Goal: Transaction & Acquisition: Purchase product/service

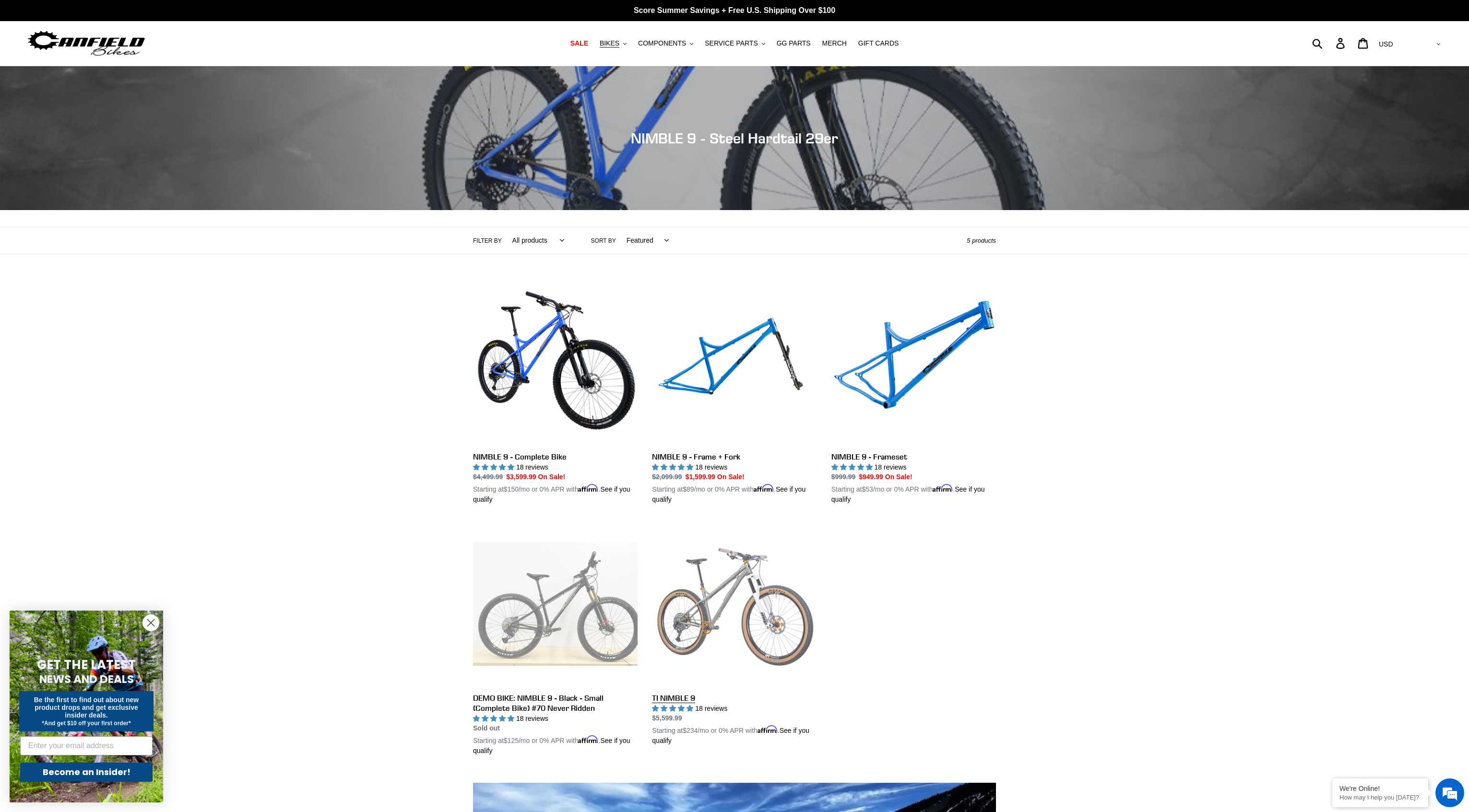
click at [758, 621] on link "TI NIMBLE 9" at bounding box center [734, 633] width 165 height 224
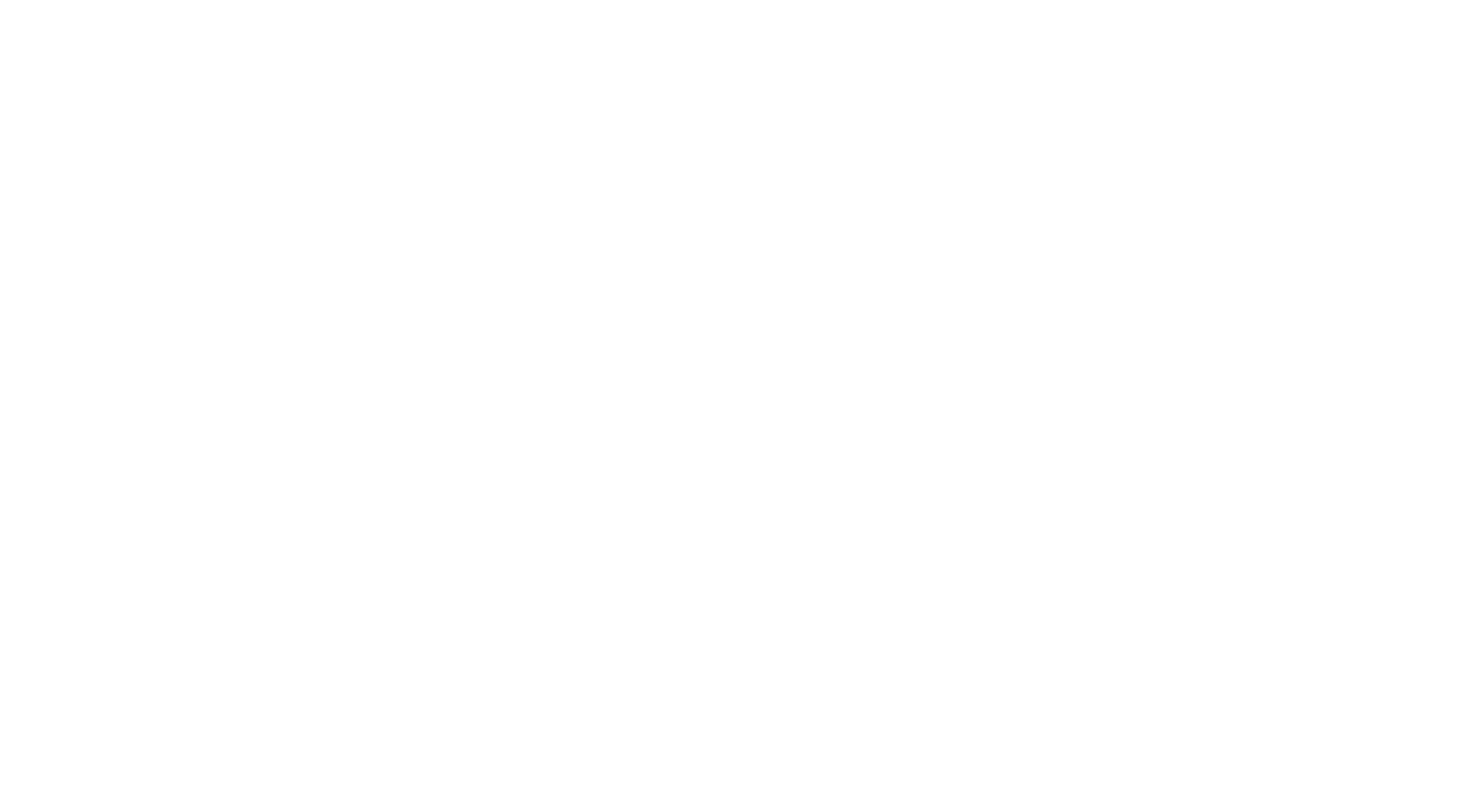
select select "highest-rating"
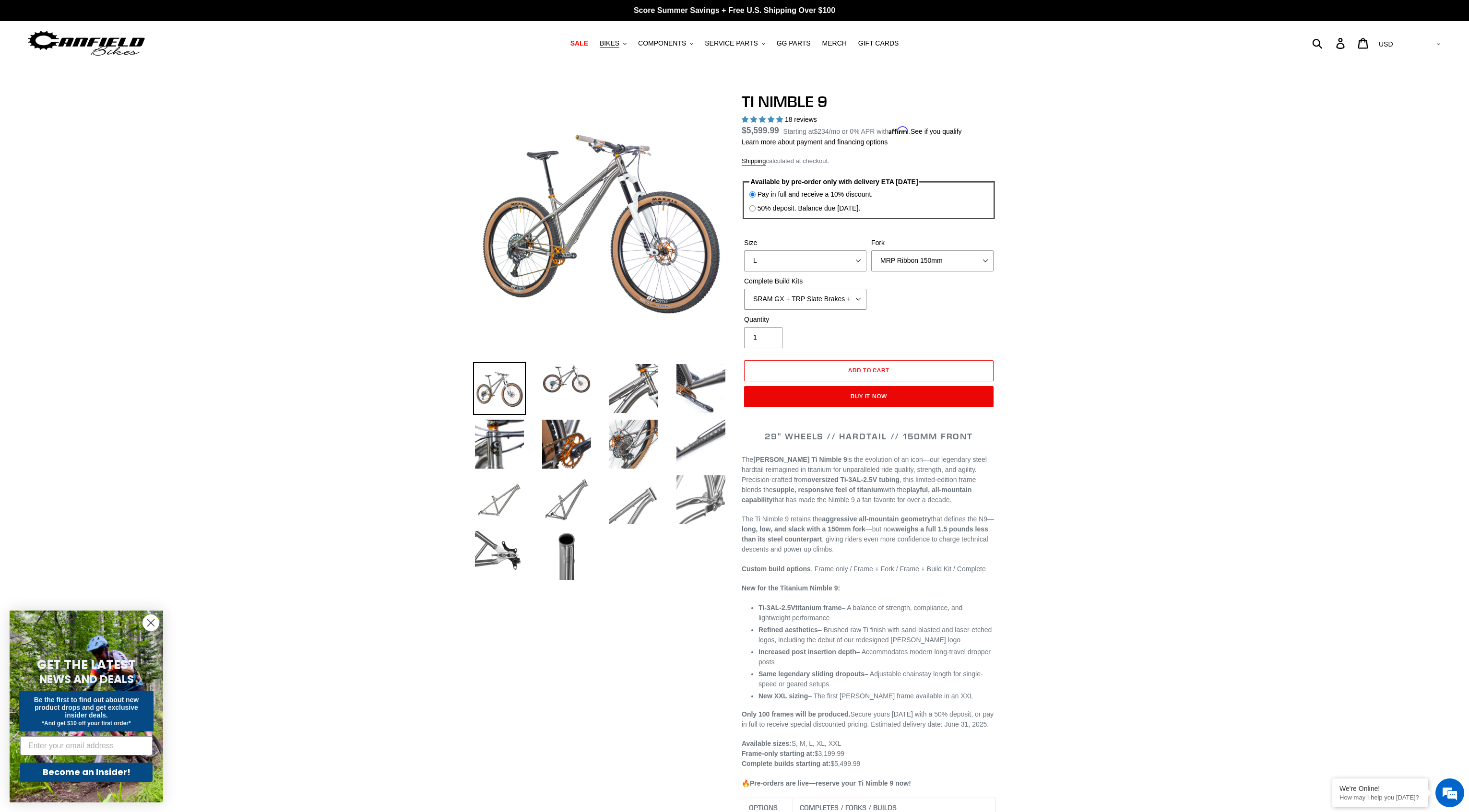
click at [841, 304] on select "SRAM GX + TRP Slate Brakes + Rotors + e13 LG-1 Wheels SHIMANO XT + SHIMANO brak…" at bounding box center [805, 299] width 123 height 21
select select "Complete Build Kit - None (Contact us for Custom Builds)"
click at [744, 288] on select "SRAM GX + TRP Slate Brakes + Rotors + e13 LG-1 Wheels SHIMANO XT + SHIMANO brak…" at bounding box center [805, 299] width 123 height 21
click at [983, 252] on select "MRP Ribbon 150mm RockShox Lyrik 150mm Fox Factory 36 150mm Cane Creek Helm 150m…" at bounding box center [933, 260] width 123 height 21
select select "Fork - None"
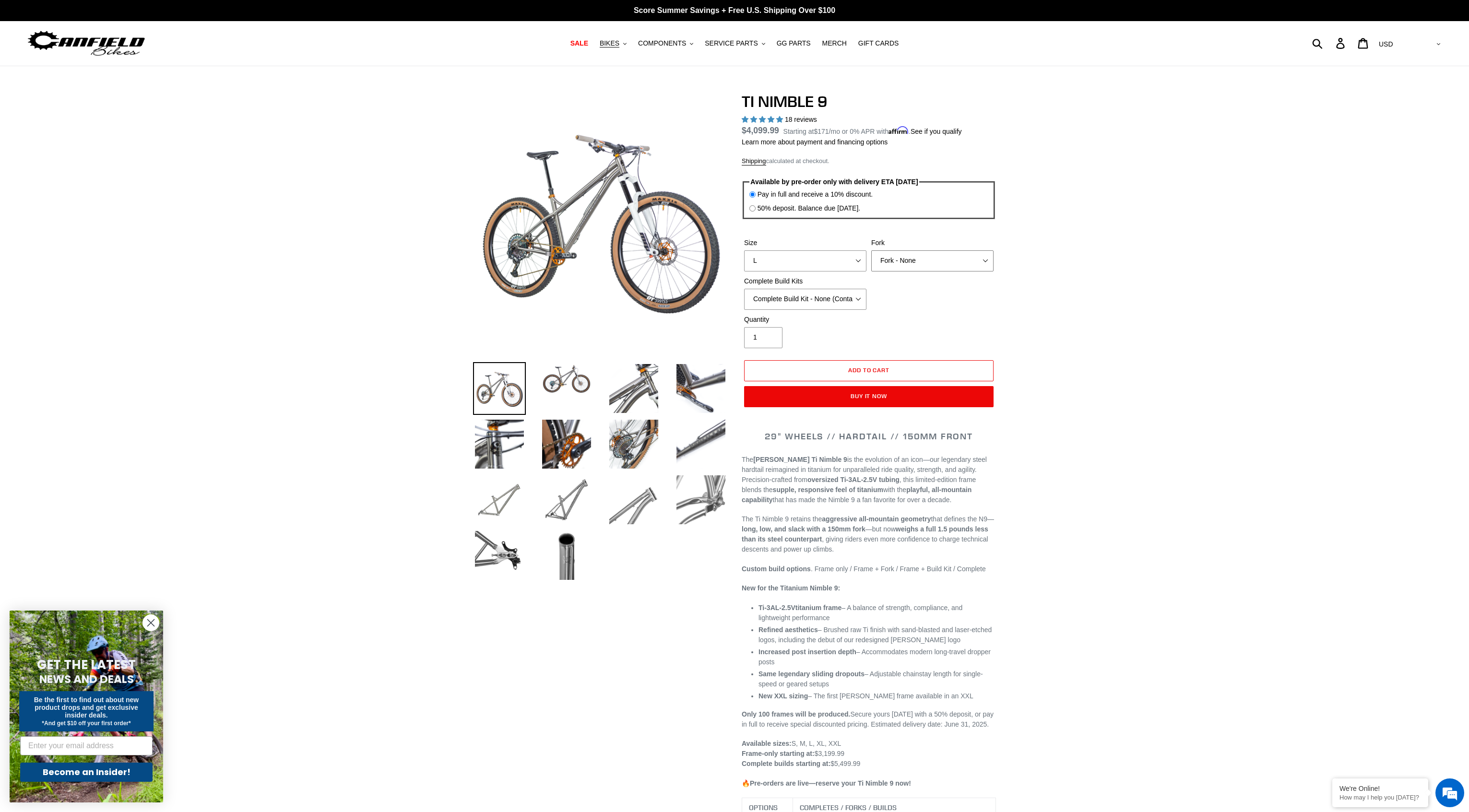
click at [872, 250] on select "MRP Ribbon 150mm RockShox Lyrik 150mm Fox Factory 36 150mm Cane Creek Helm 150m…" at bounding box center [933, 260] width 123 height 21
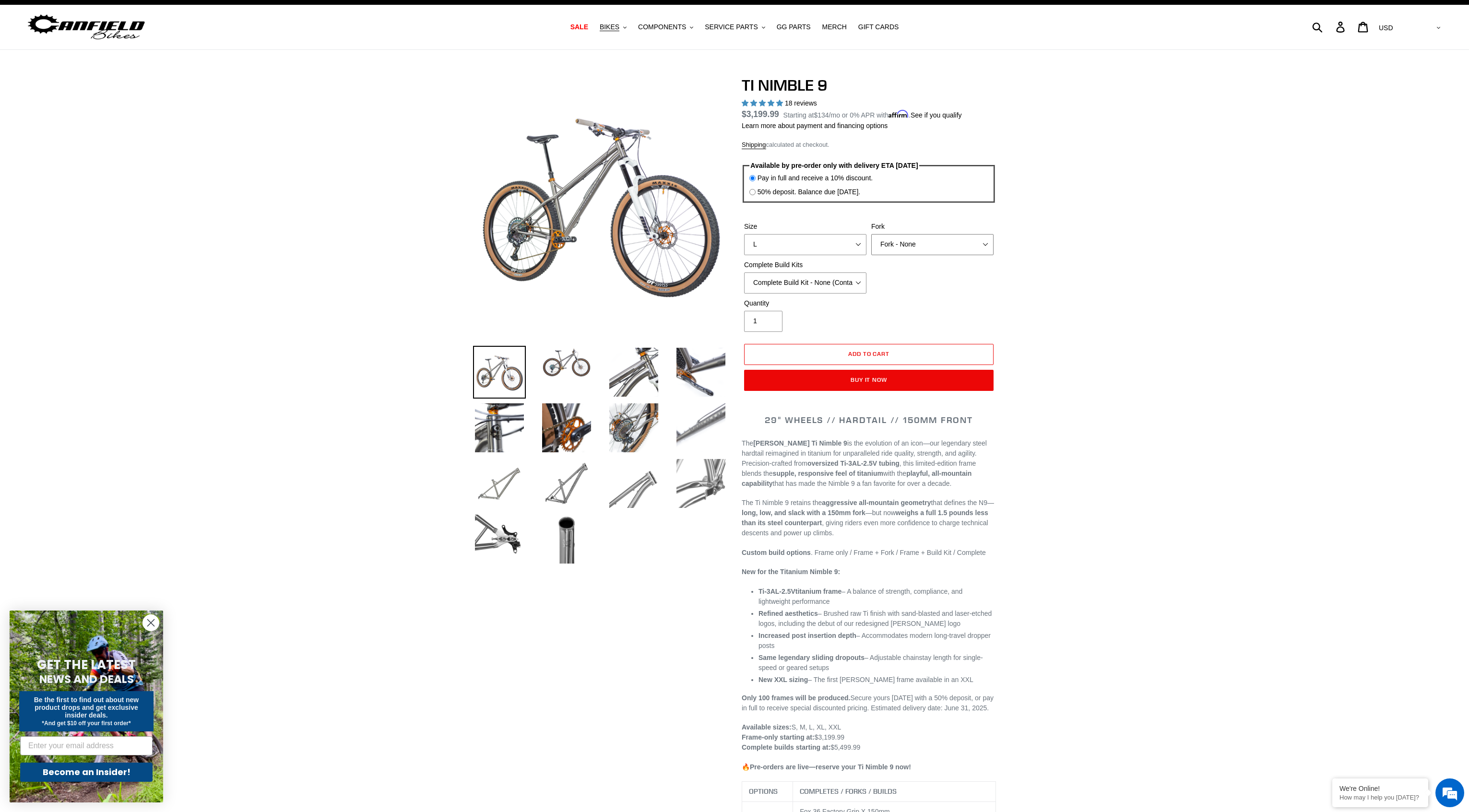
scroll to position [18, 0]
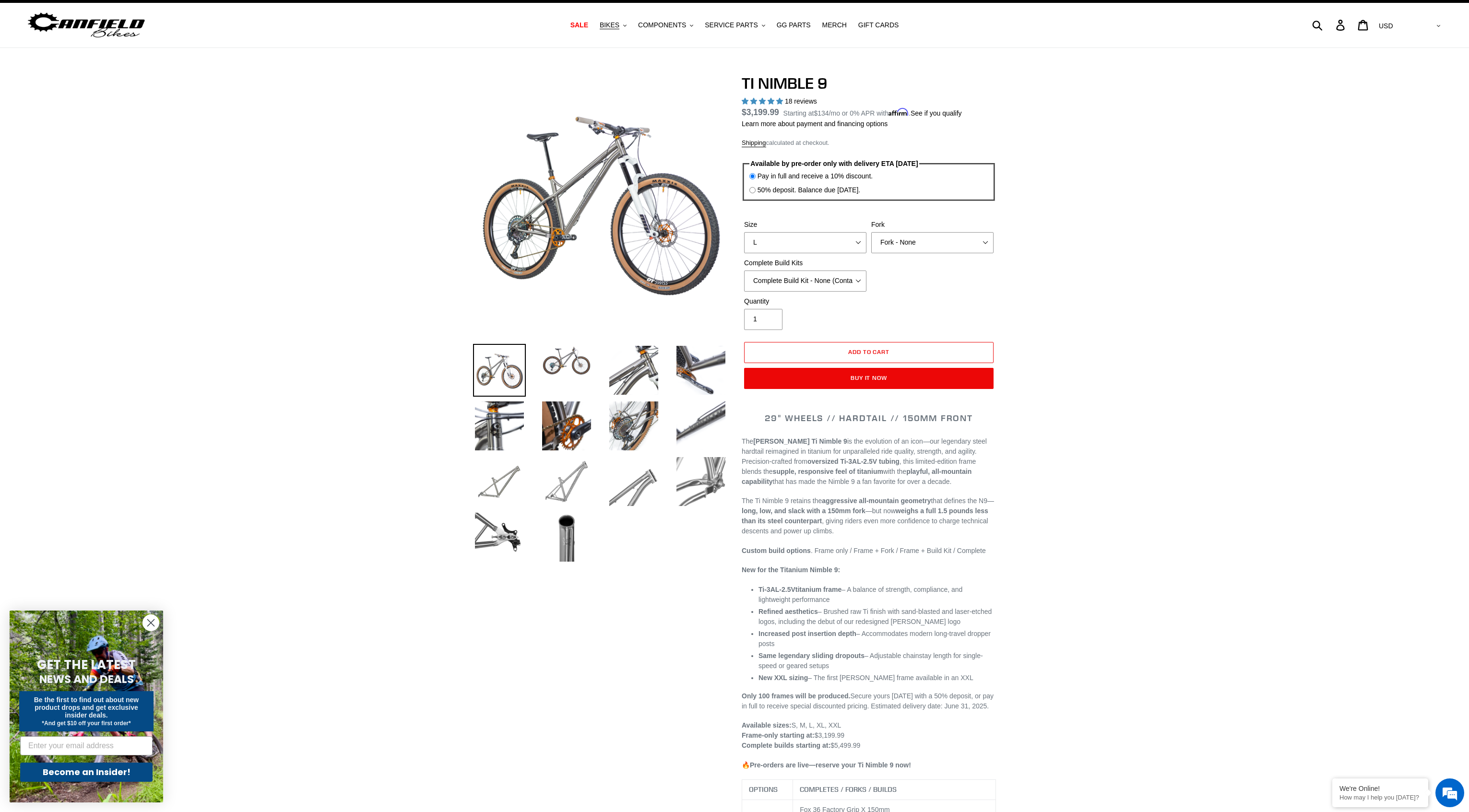
click at [566, 485] on img at bounding box center [566, 481] width 53 height 53
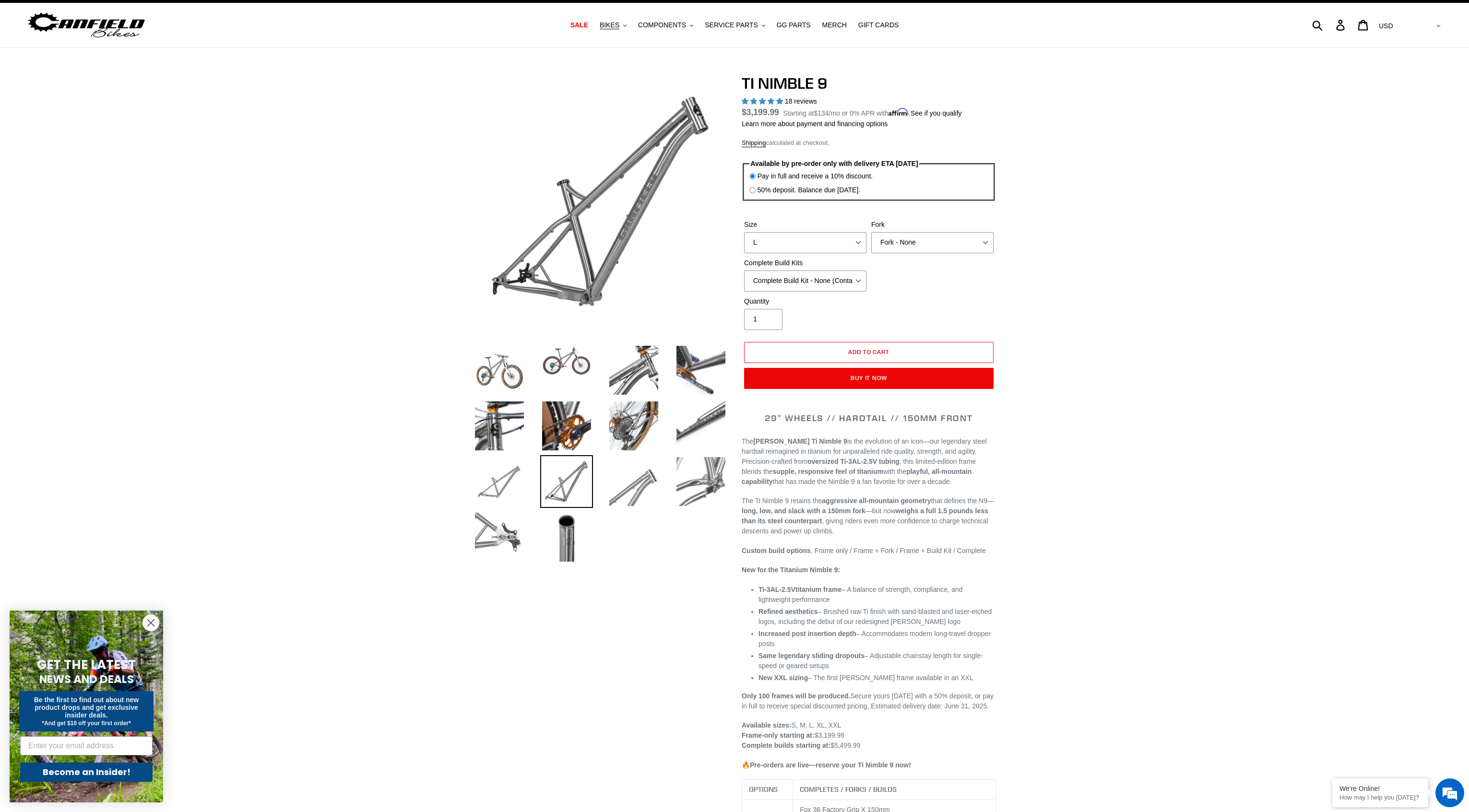
click at [491, 539] on img at bounding box center [499, 537] width 53 height 53
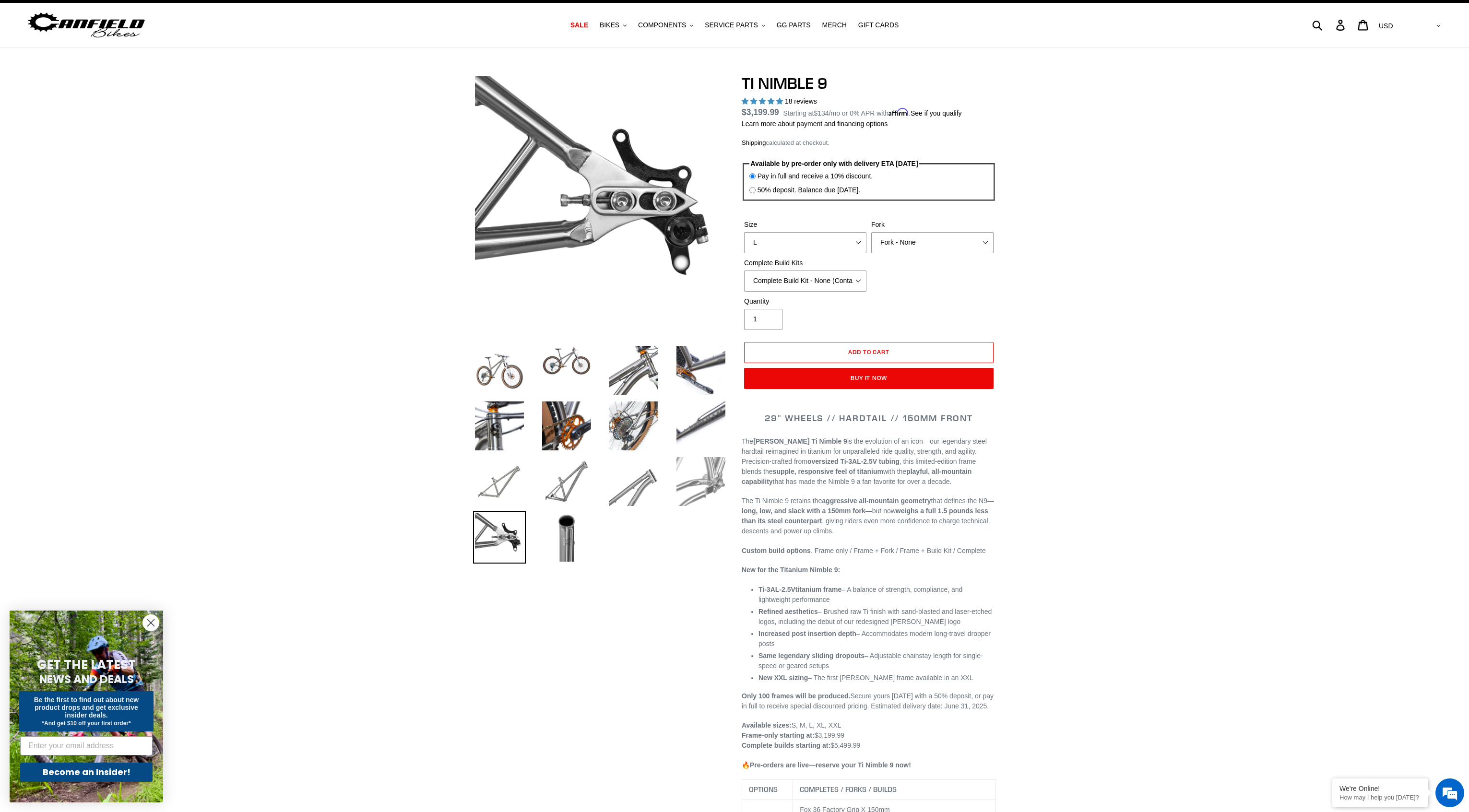
click at [714, 484] on img at bounding box center [701, 481] width 53 height 53
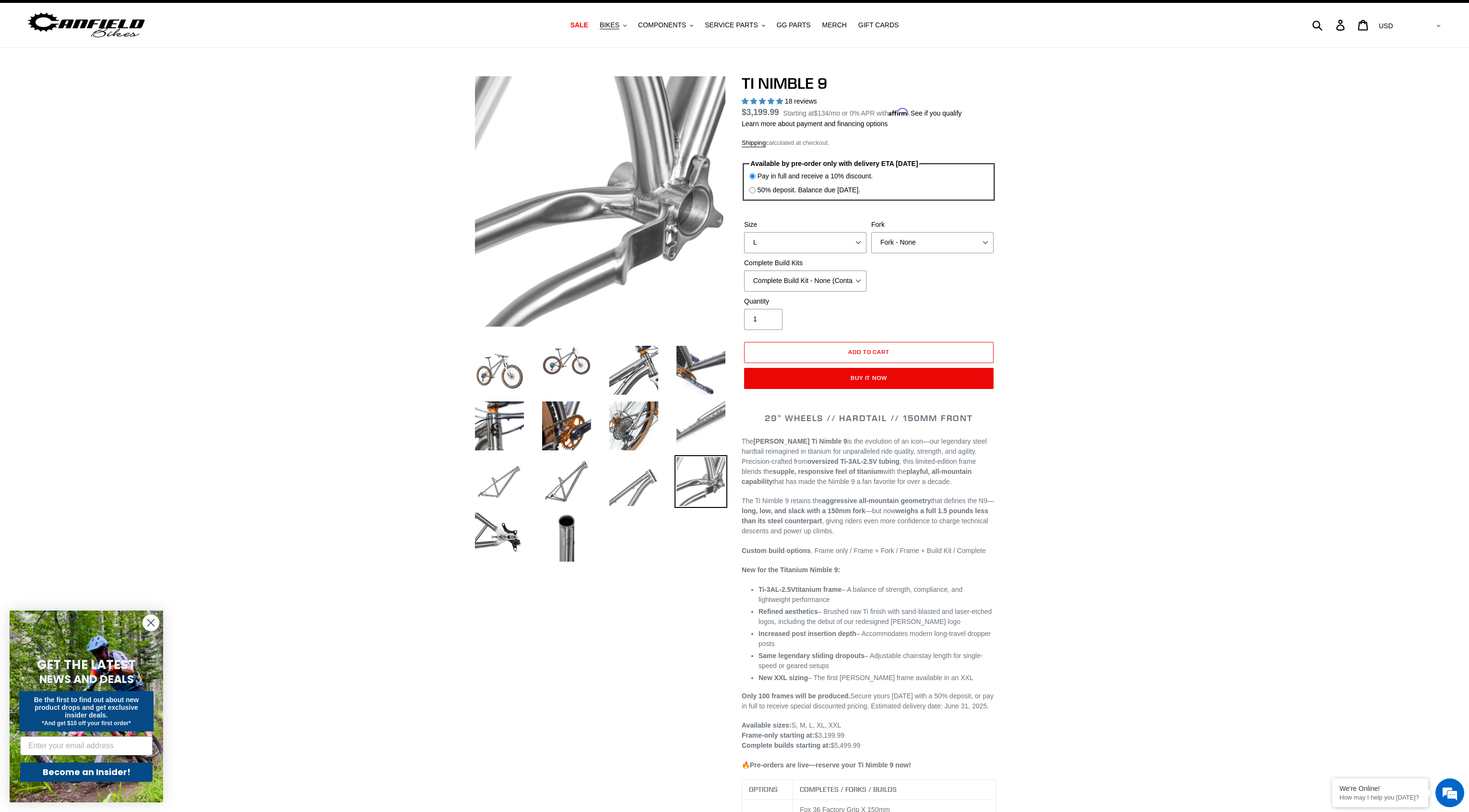
click at [695, 413] on img at bounding box center [701, 425] width 53 height 53
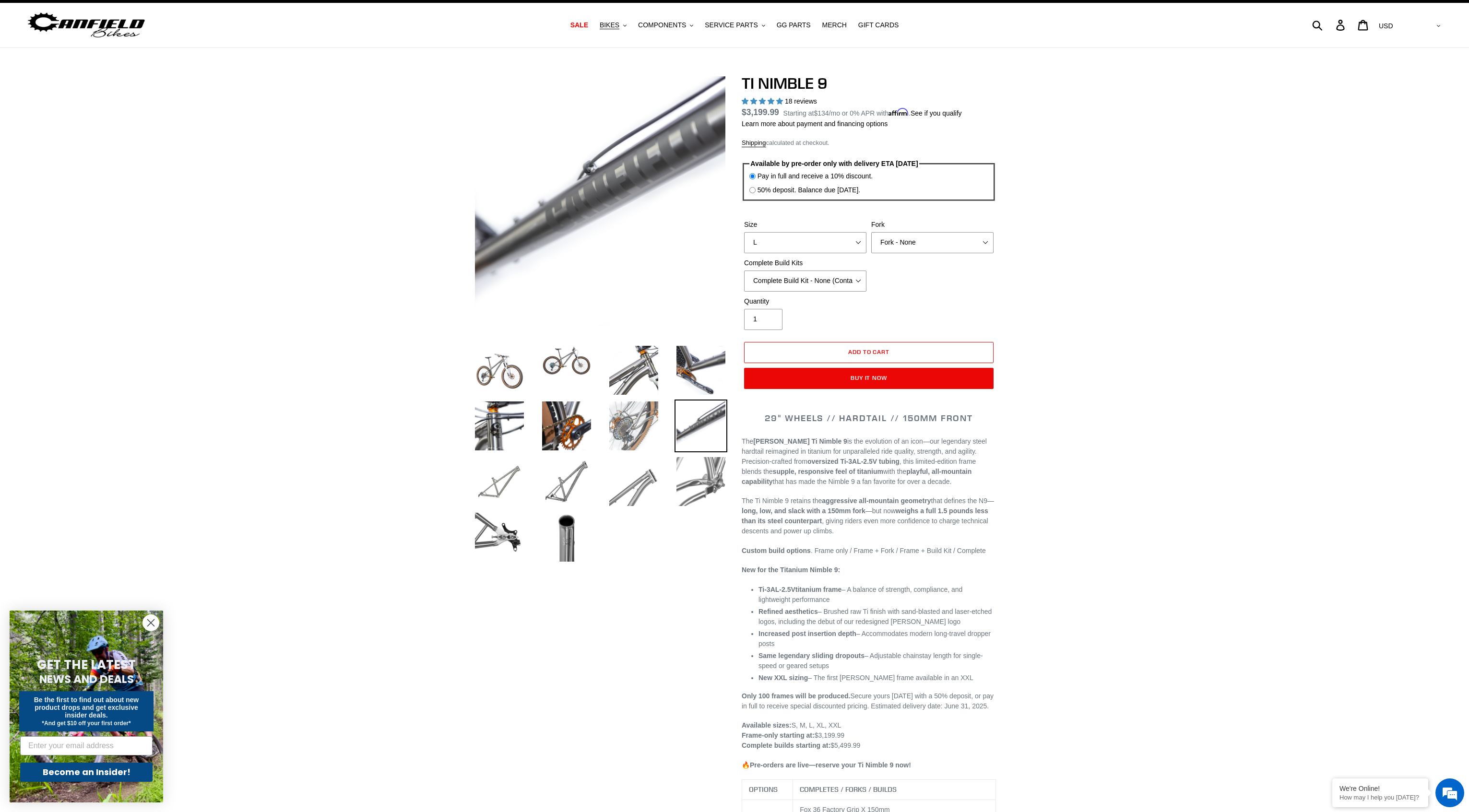
click at [644, 425] on img at bounding box center [633, 425] width 53 height 53
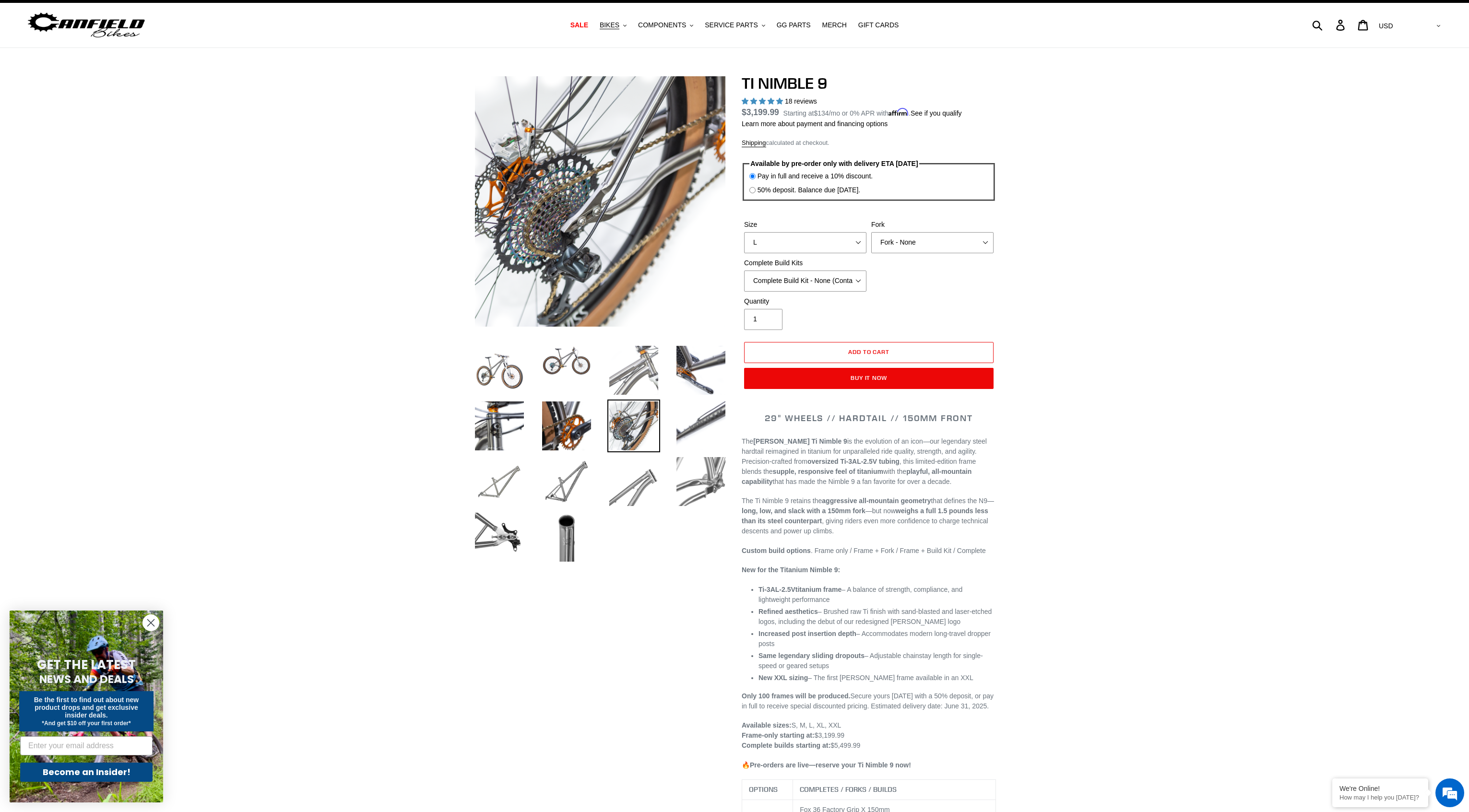
click at [629, 364] on img at bounding box center [633, 370] width 53 height 53
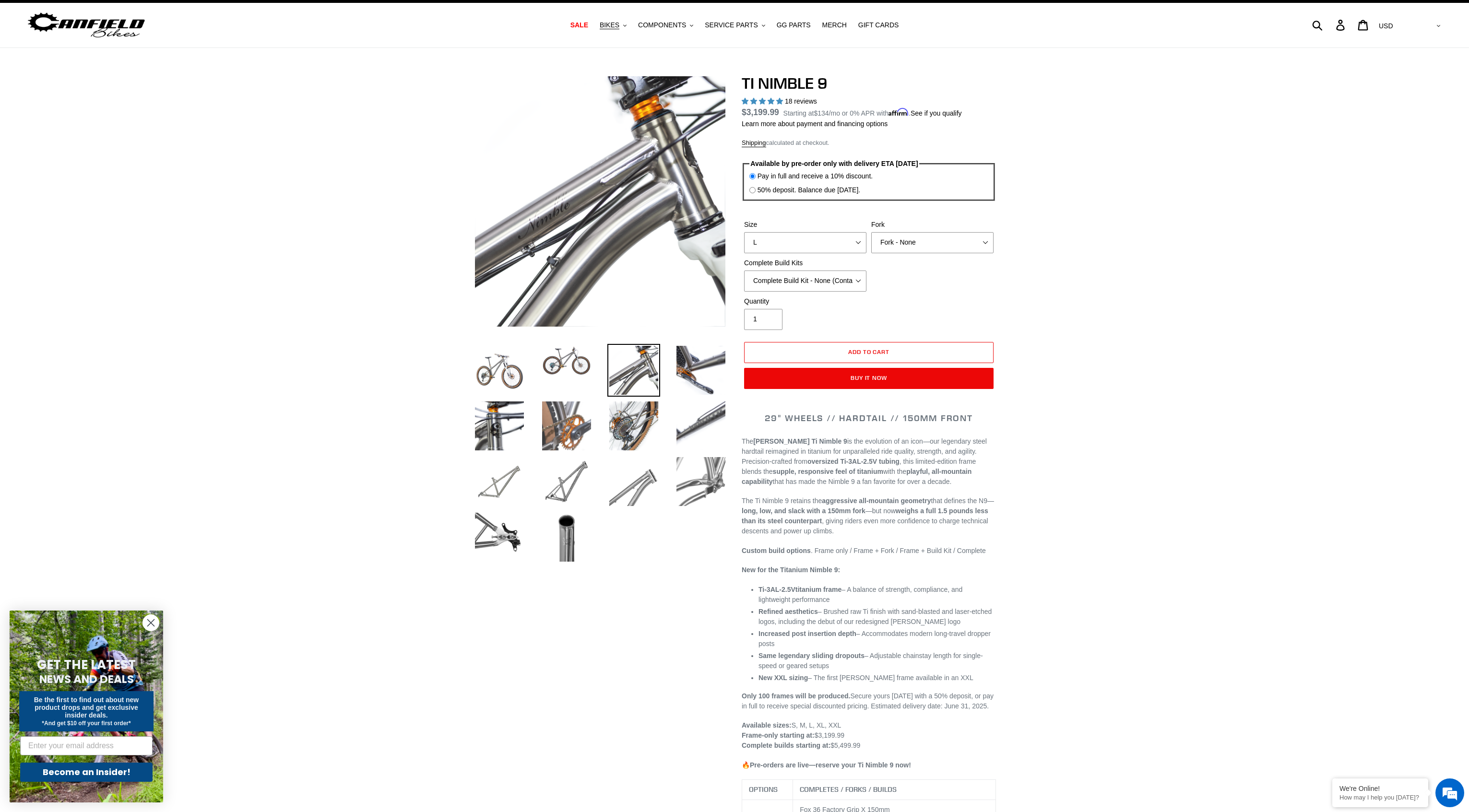
click at [574, 433] on img at bounding box center [566, 425] width 53 height 53
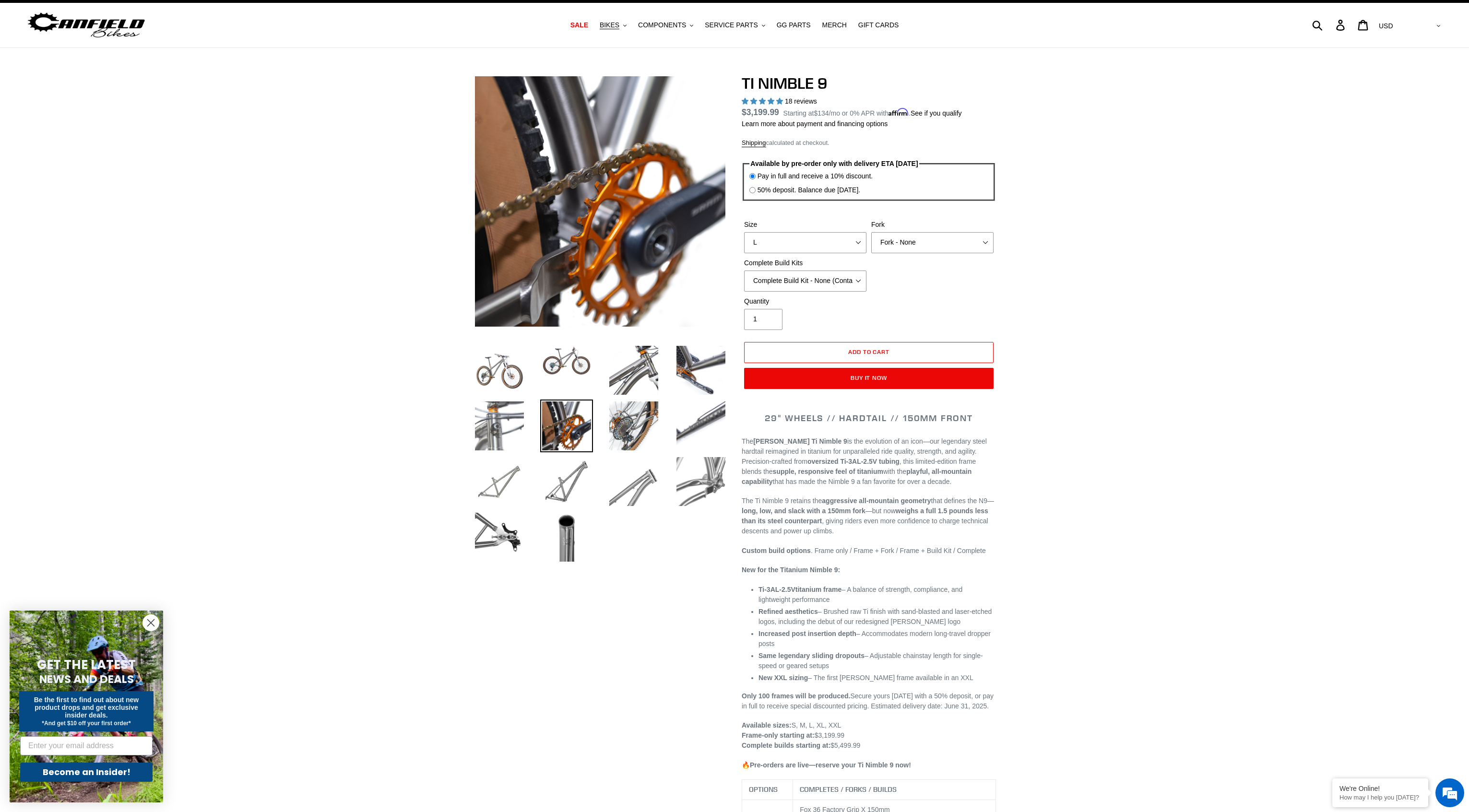
click at [517, 426] on img at bounding box center [499, 425] width 53 height 53
